Goal: Information Seeking & Learning: Learn about a topic

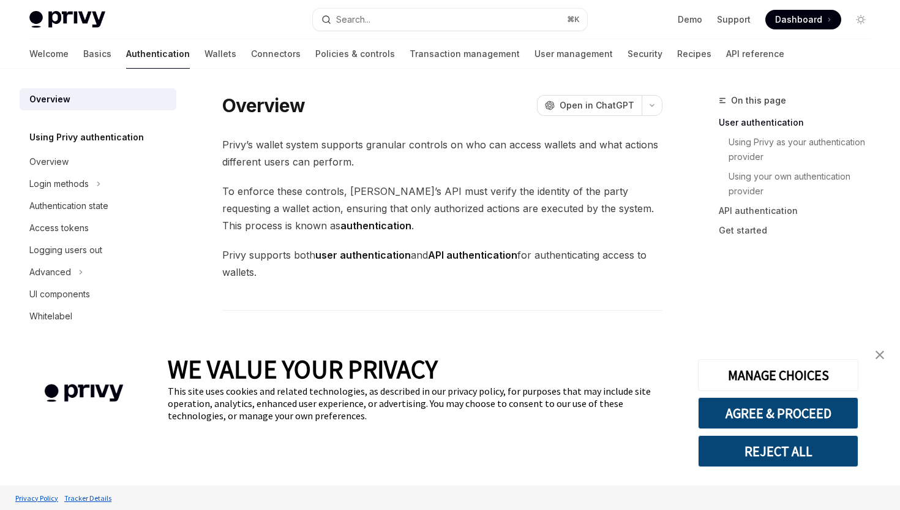
scroll to position [380, 0]
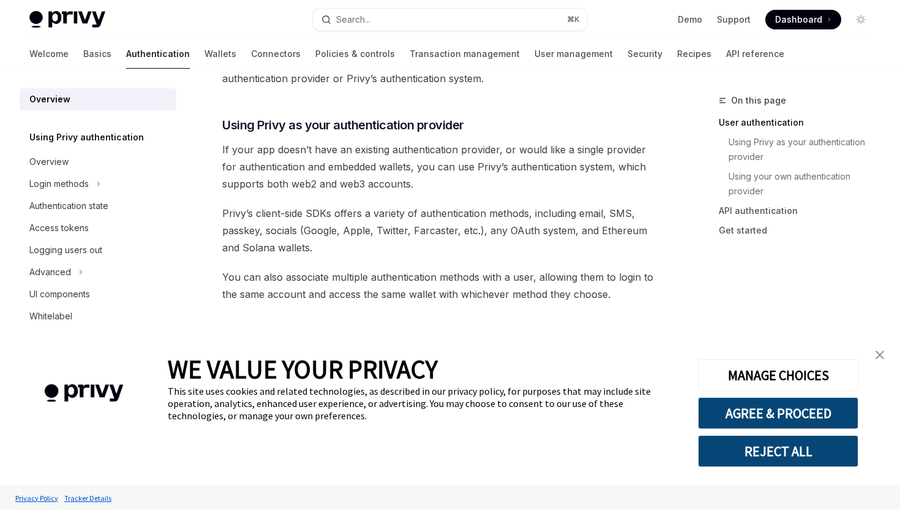
click at [872, 352] on link "close banner" at bounding box center [880, 354] width 25 height 25
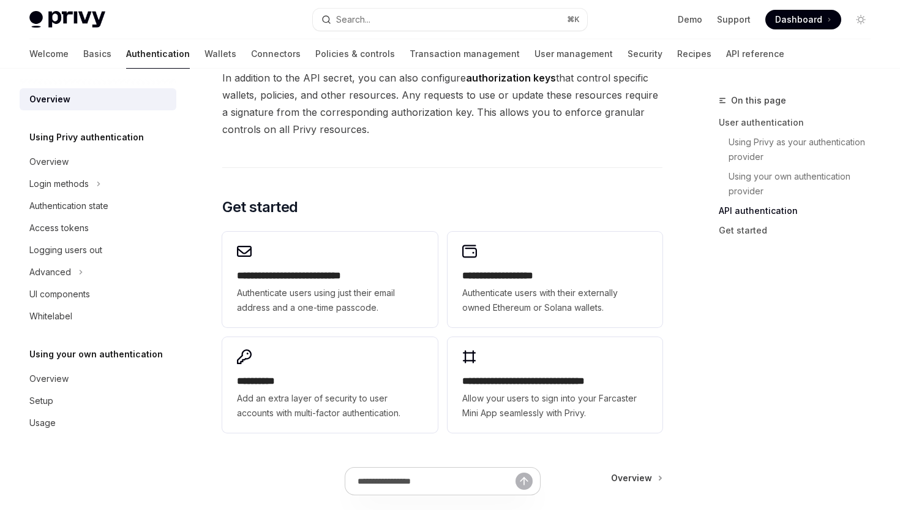
scroll to position [932, 0]
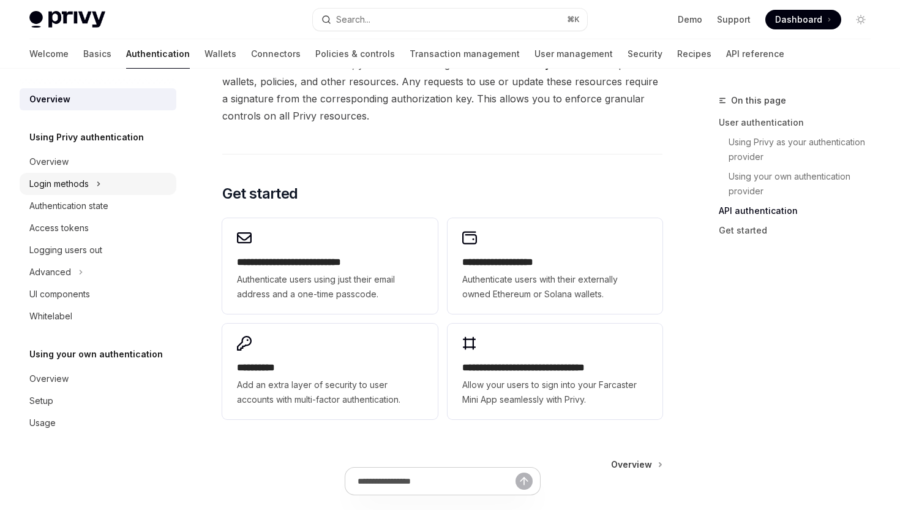
click at [95, 186] on div "Login methods" at bounding box center [98, 184] width 157 height 22
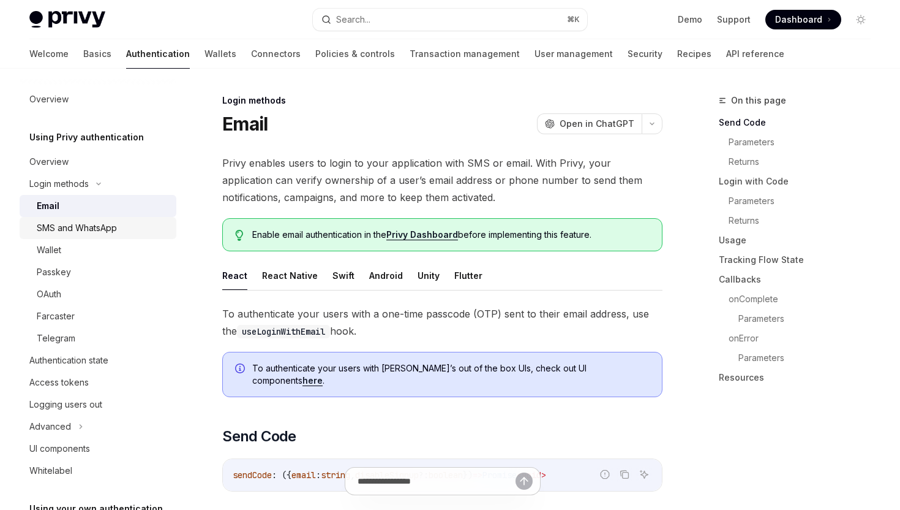
click at [72, 236] on link "SMS and WhatsApp" at bounding box center [98, 228] width 157 height 22
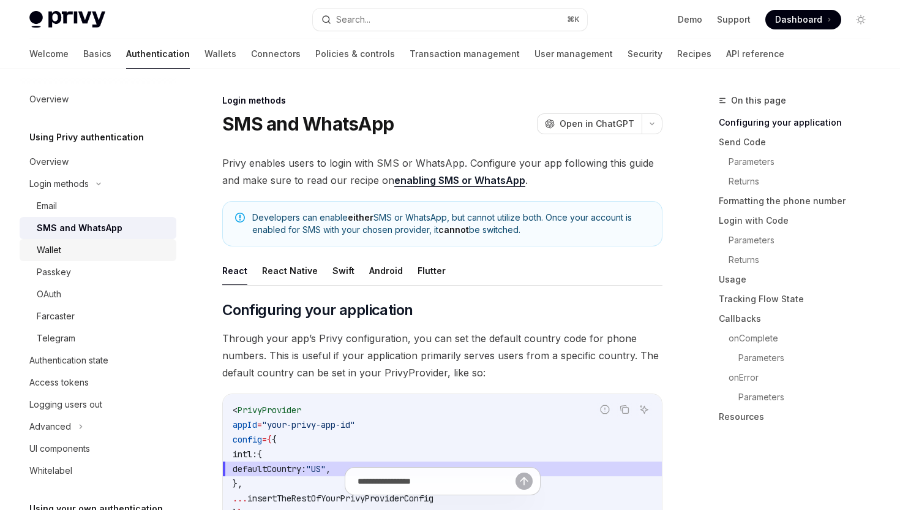
click at [67, 249] on div "Wallet" at bounding box center [103, 250] width 132 height 15
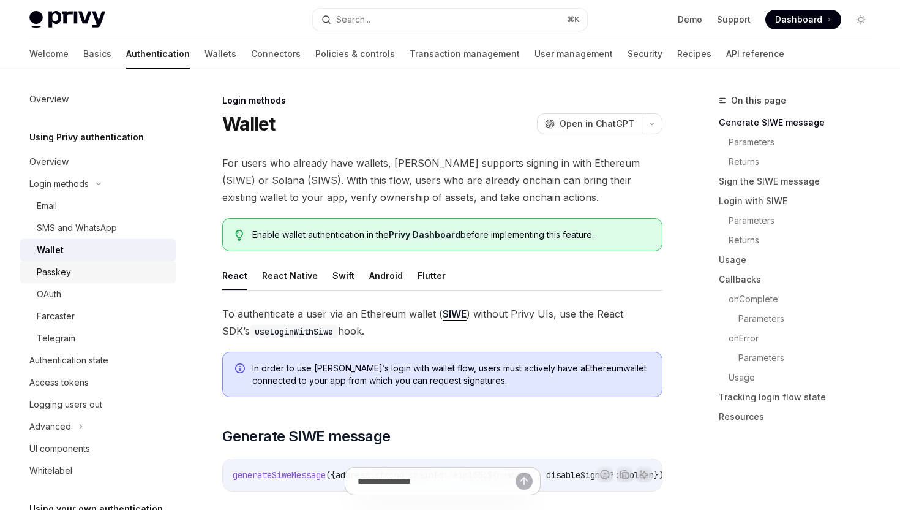
click at [67, 270] on div "Passkey" at bounding box center [54, 272] width 34 height 15
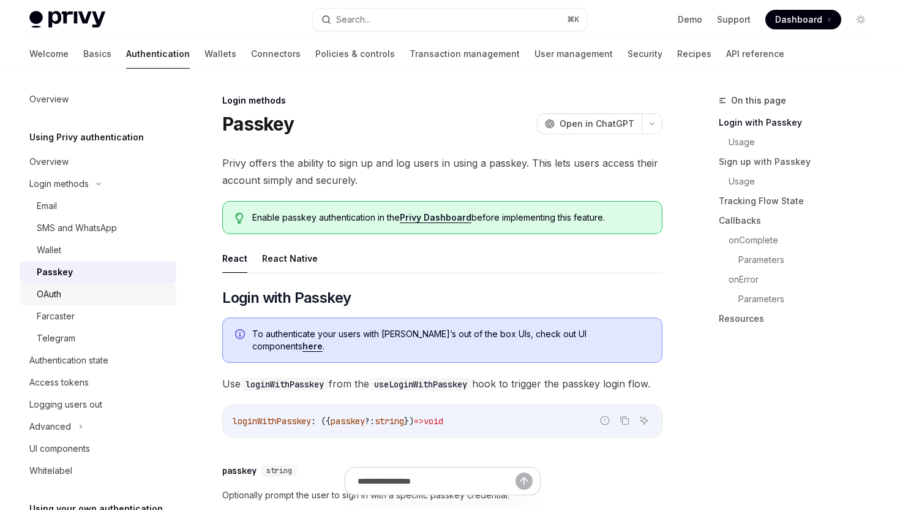
click at [66, 288] on div "OAuth" at bounding box center [103, 294] width 132 height 15
type textarea "*"
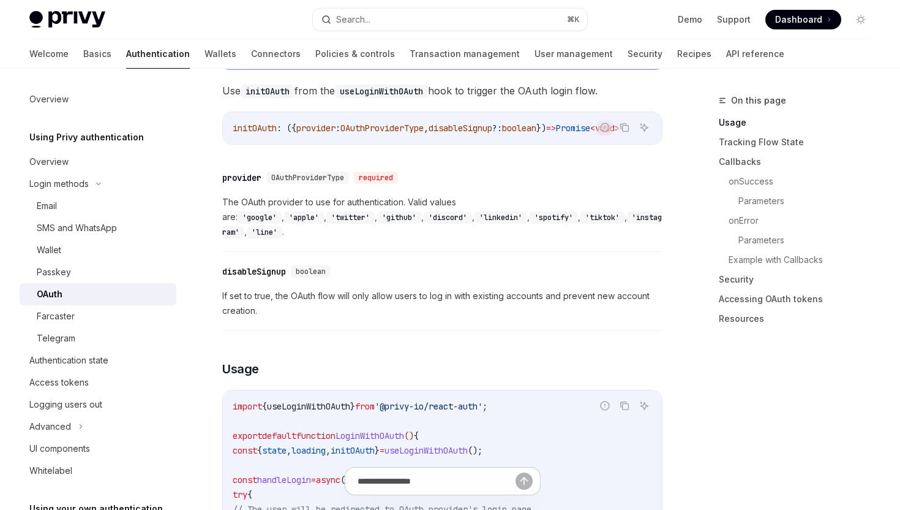
scroll to position [478, 0]
